Goal: Information Seeking & Learning: Understand process/instructions

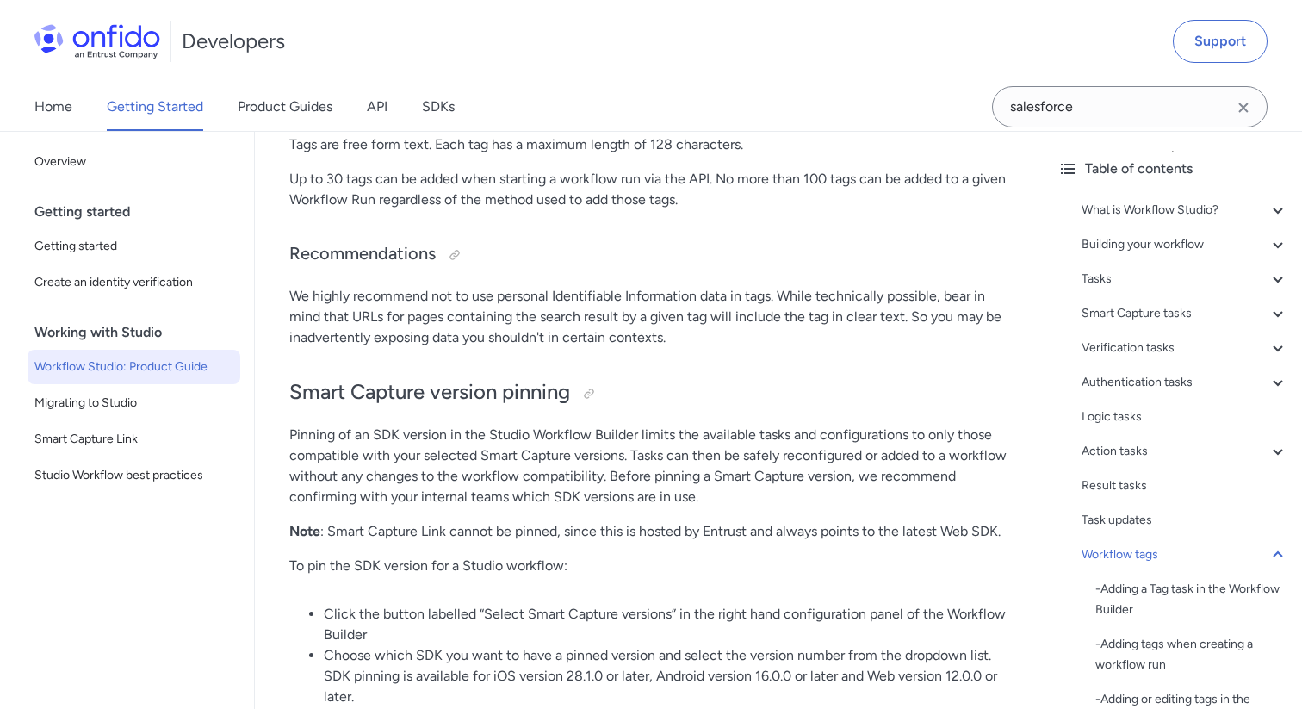
scroll to position [36948, 0]
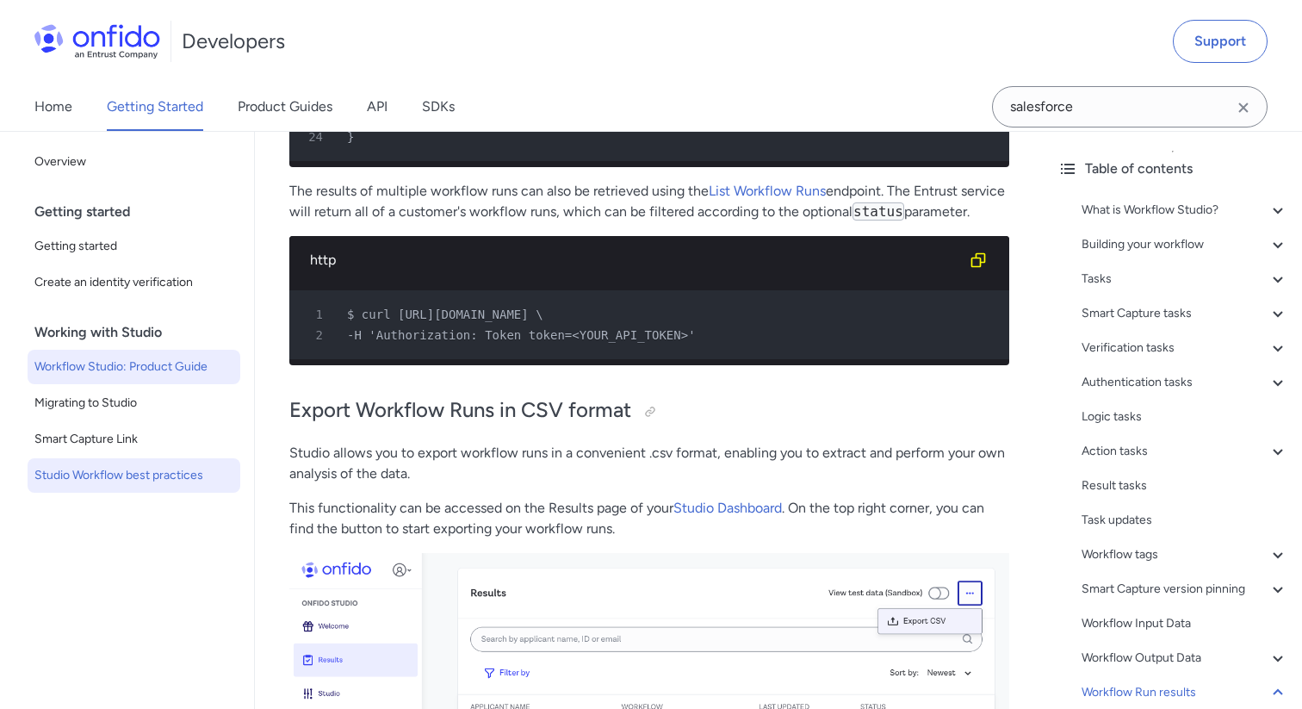
click at [152, 473] on span "Studio Workflow best practices" at bounding box center [133, 475] width 199 height 21
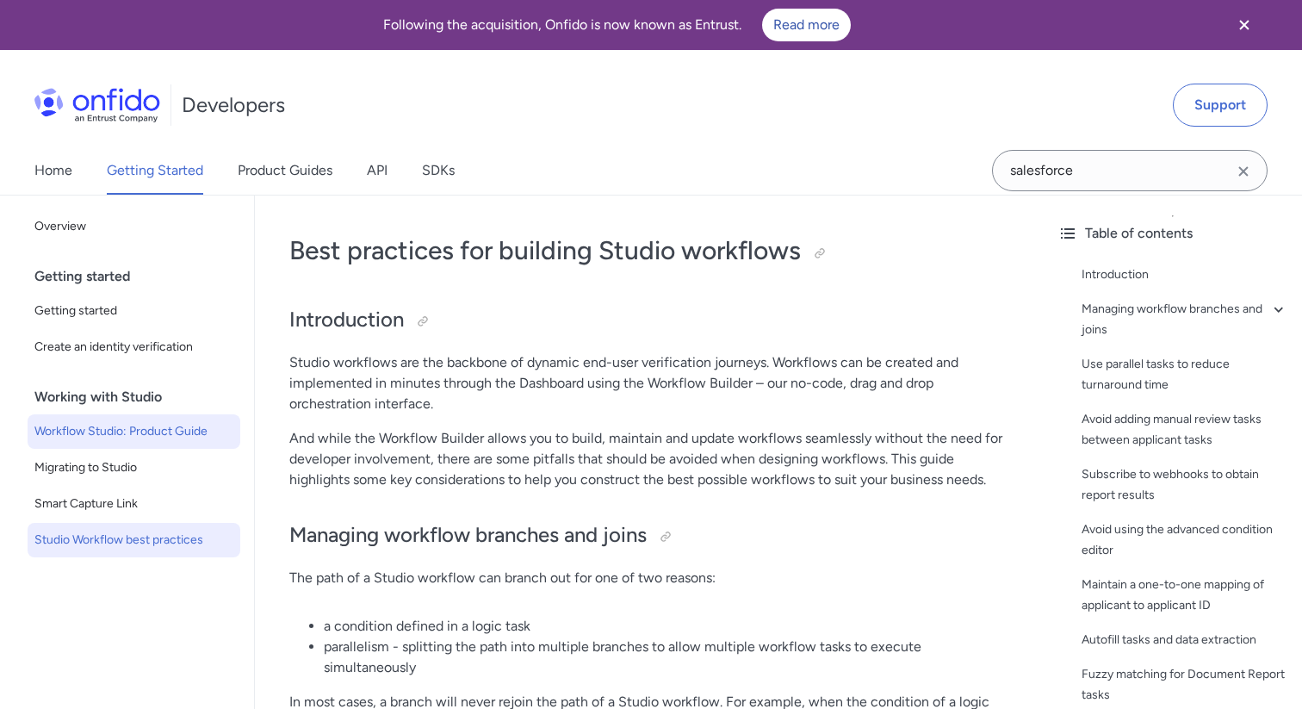
click at [126, 437] on span "Workflow Studio: Product Guide" at bounding box center [133, 431] width 199 height 21
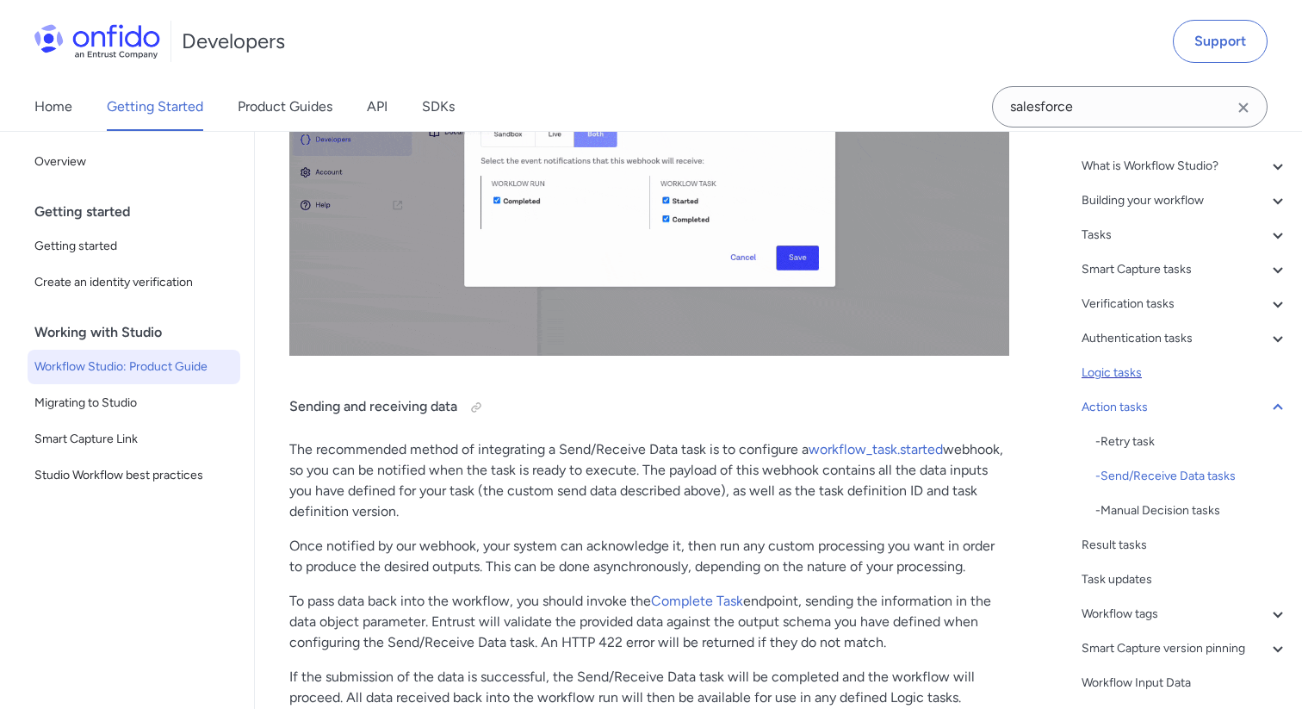
scroll to position [49, 0]
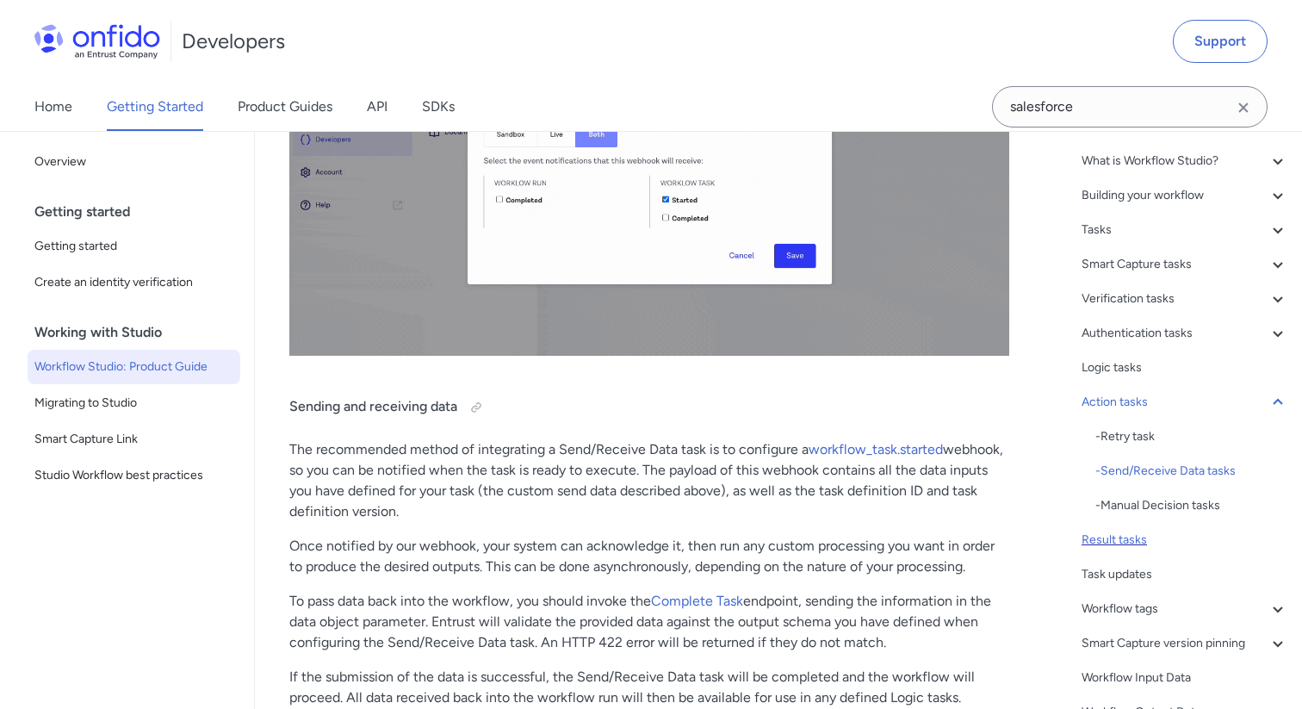
click at [1120, 542] on div "Result tasks" at bounding box center [1185, 540] width 207 height 21
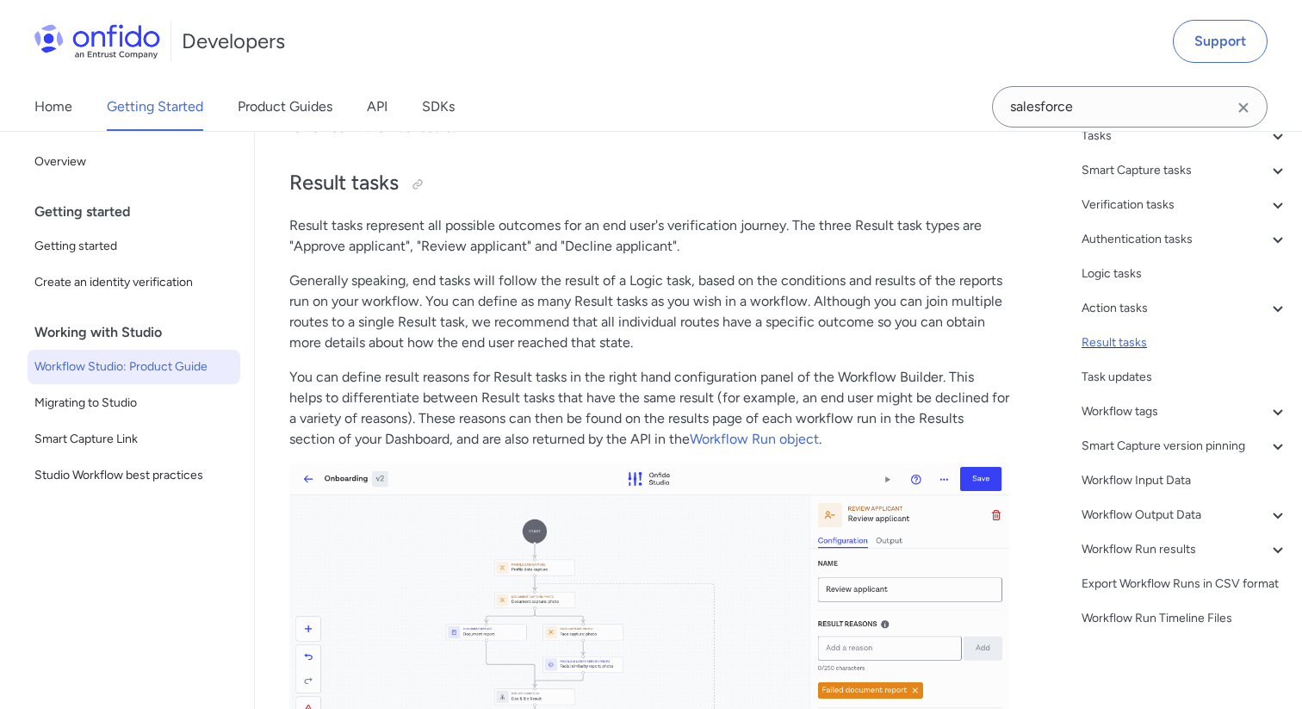
scroll to position [146, 0]
click at [1140, 612] on div "Workflow Run Timeline Files" at bounding box center [1185, 616] width 207 height 21
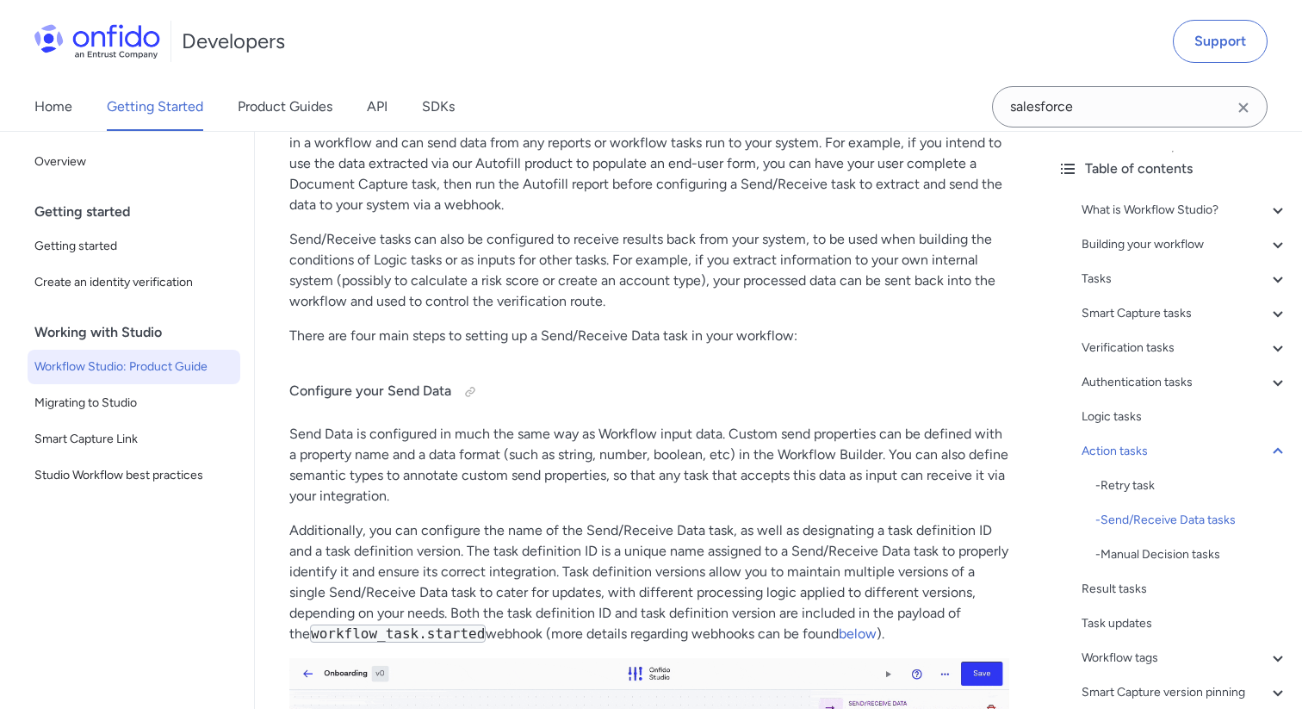
scroll to position [22008, 0]
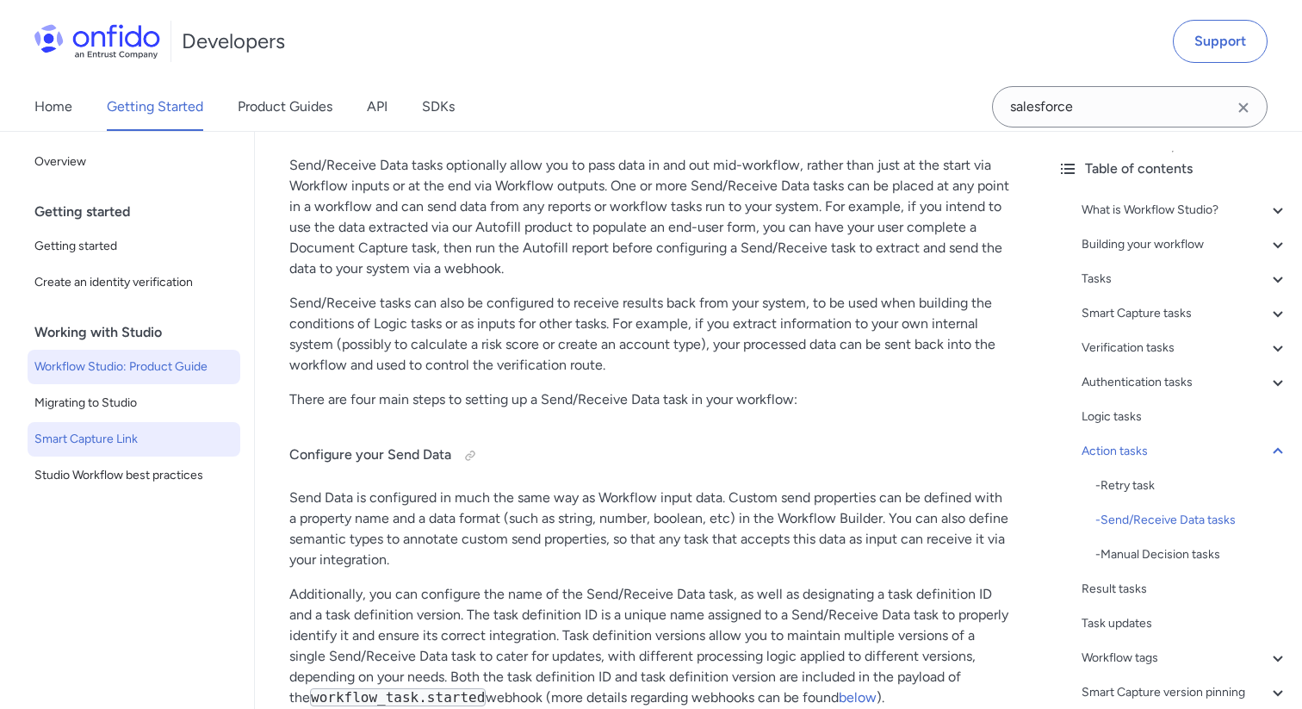
click at [146, 434] on span "Smart Capture Link" at bounding box center [133, 439] width 199 height 21
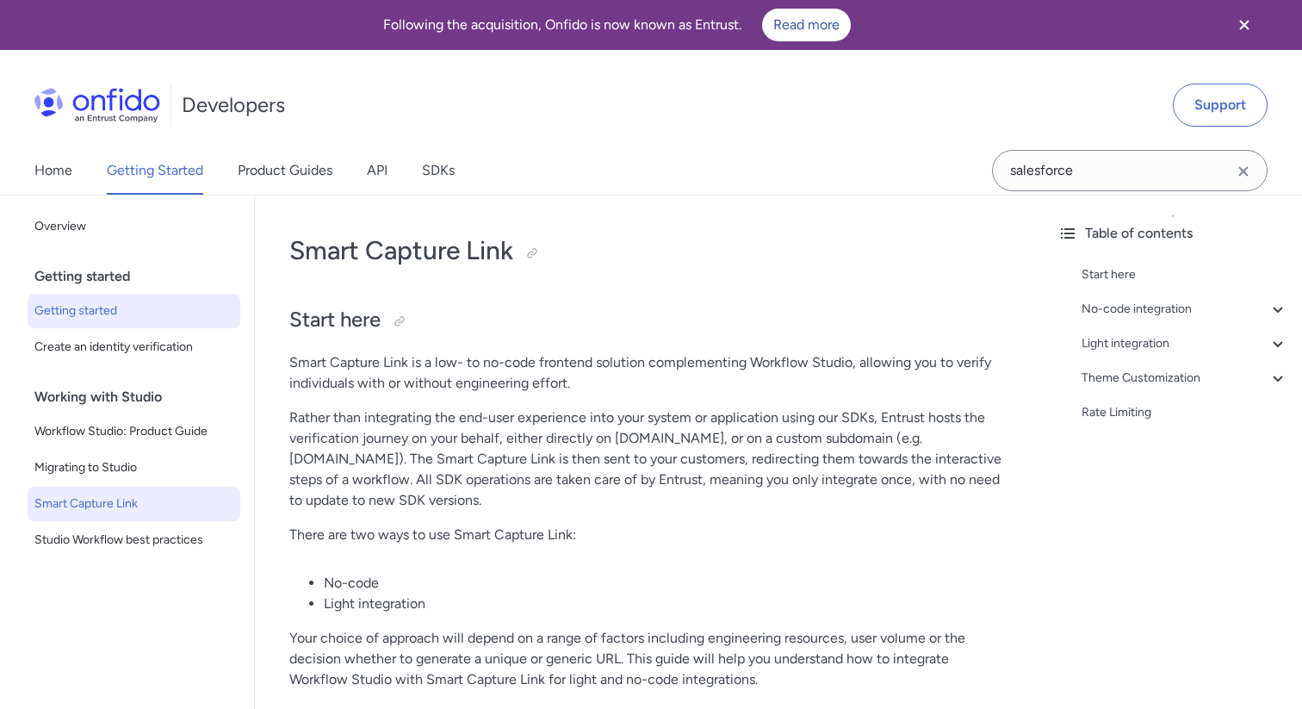
click at [144, 320] on span "Getting started" at bounding box center [133, 311] width 199 height 21
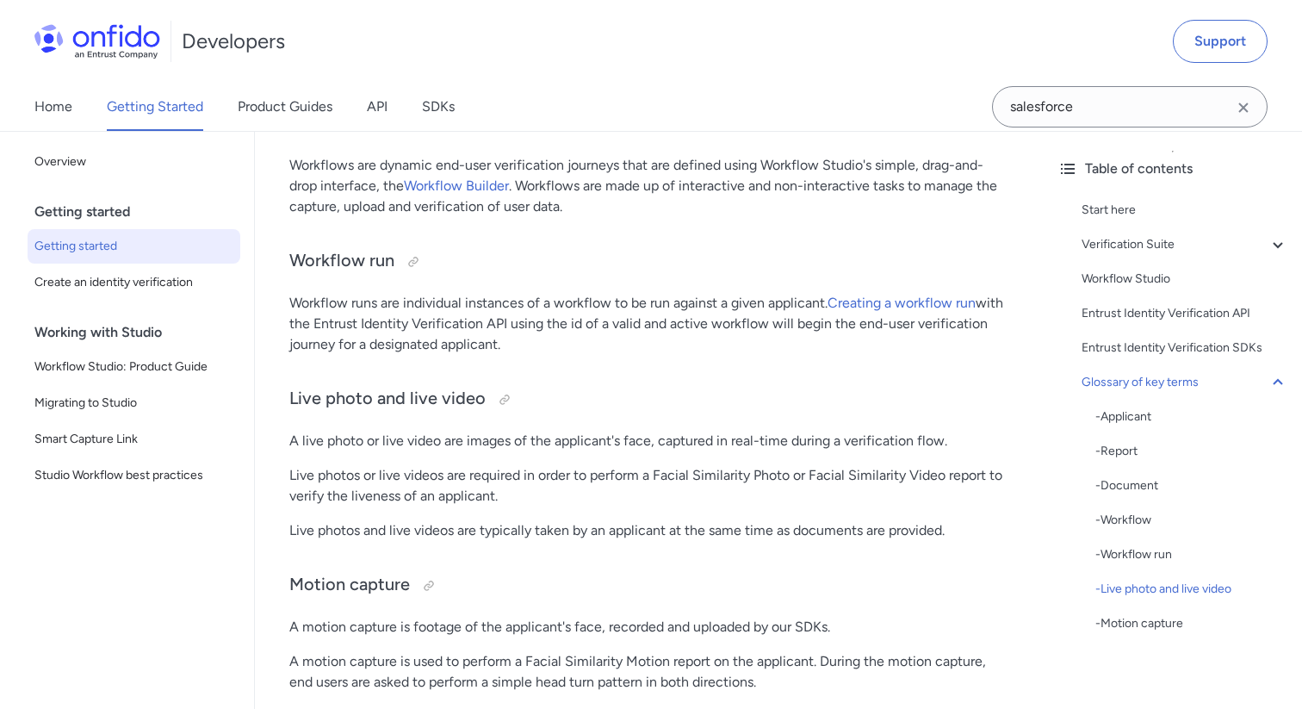
scroll to position [4765, 0]
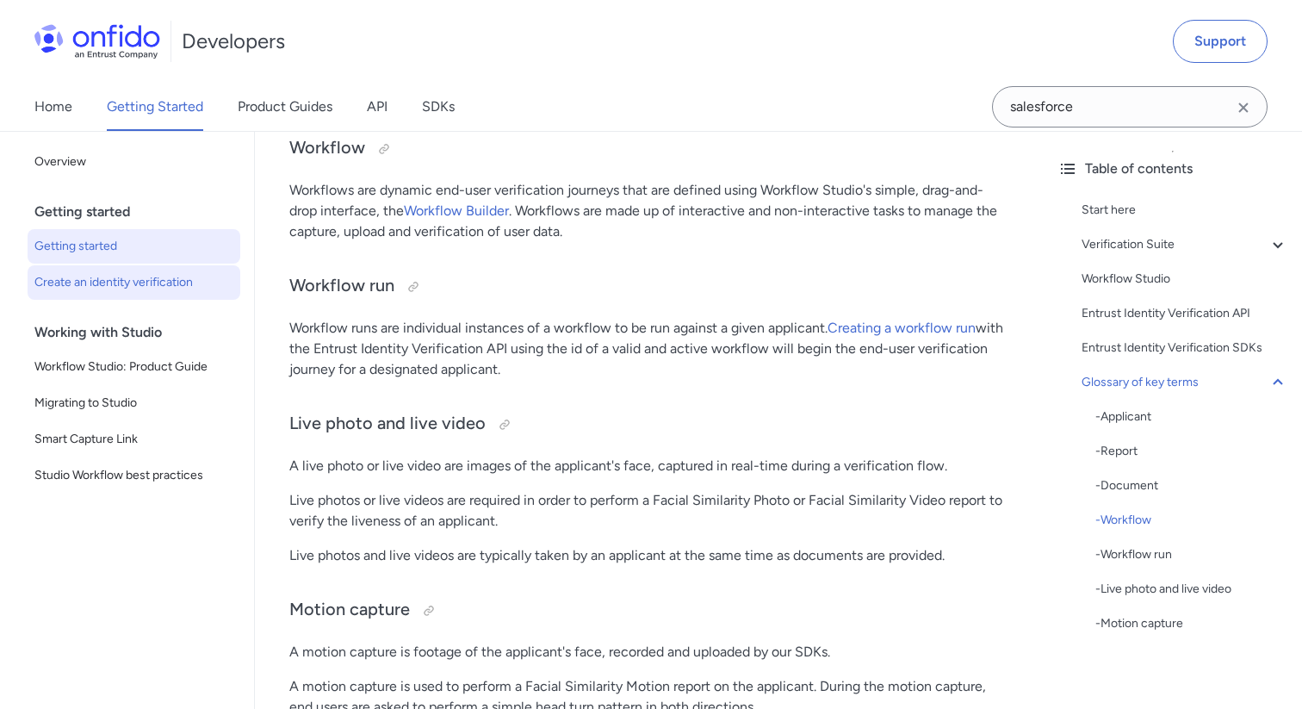
click at [168, 290] on span "Create an identity verification" at bounding box center [133, 282] width 199 height 21
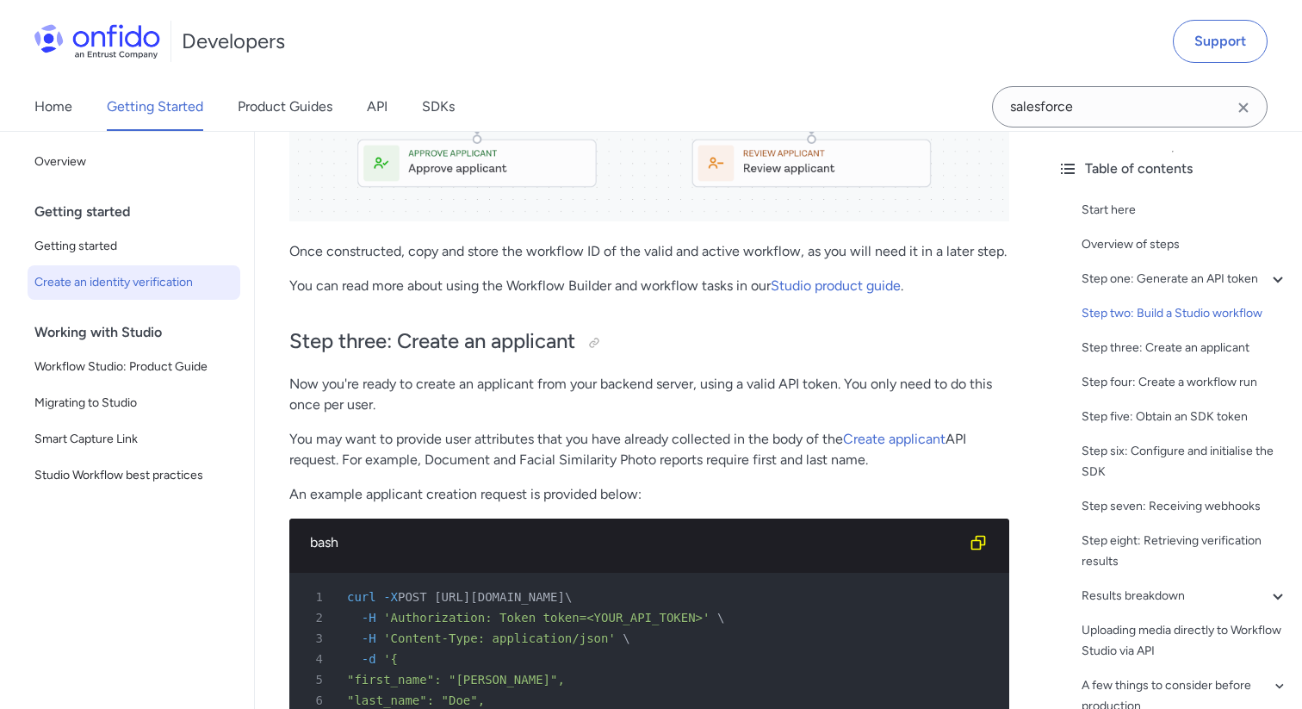
scroll to position [2744, 0]
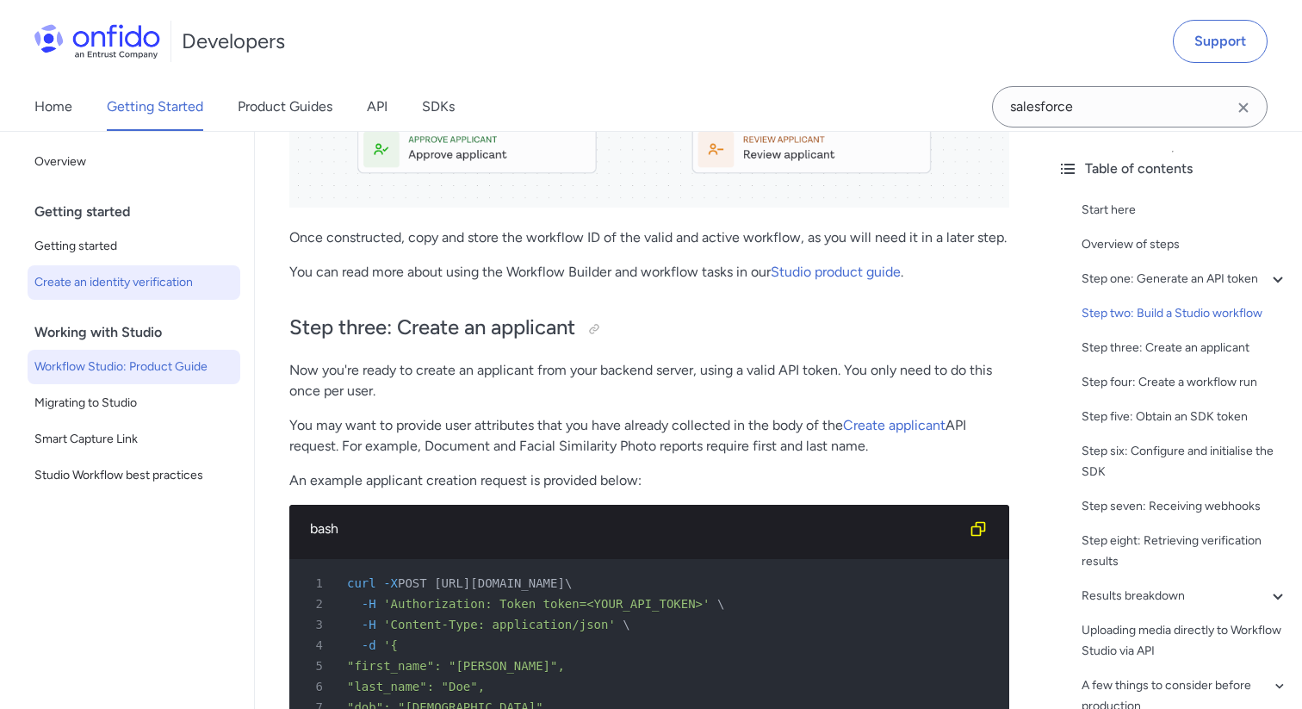
click at [139, 372] on span "Workflow Studio: Product Guide" at bounding box center [133, 367] width 199 height 21
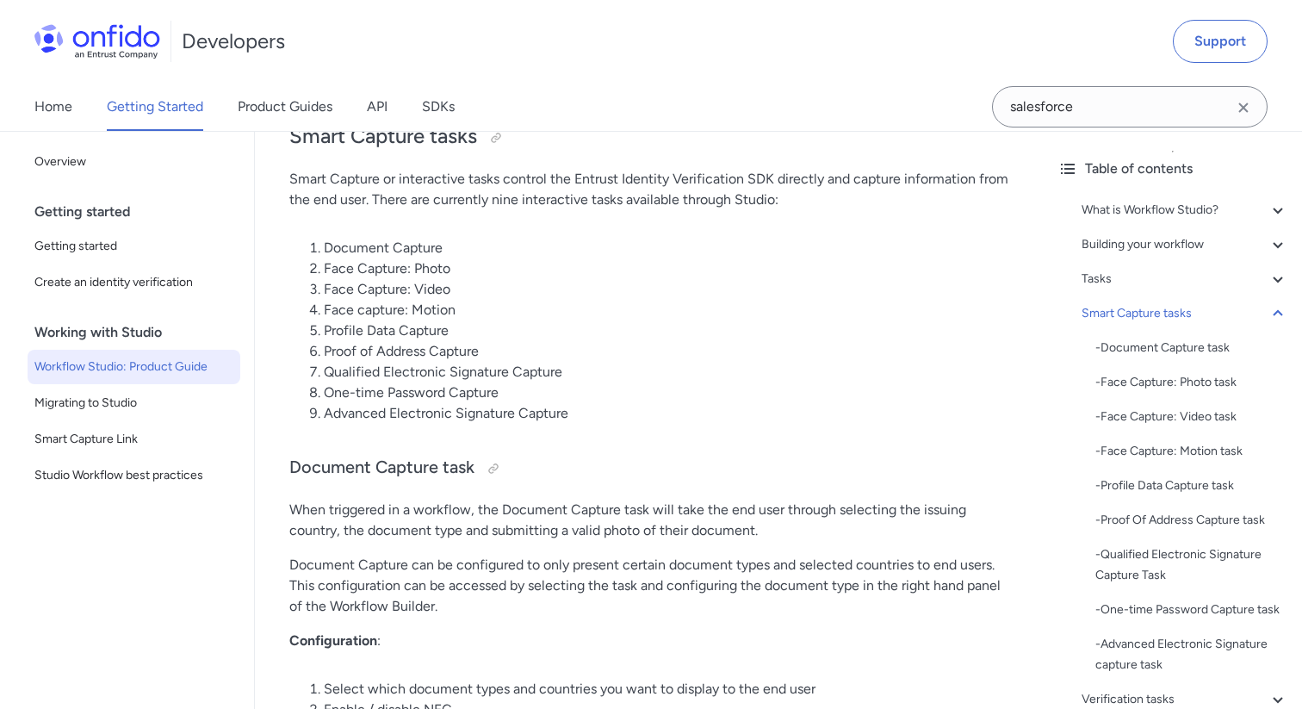
scroll to position [5305, 0]
click at [493, 466] on div at bounding box center [494, 467] width 14 height 14
